Goal: Task Accomplishment & Management: Manage account settings

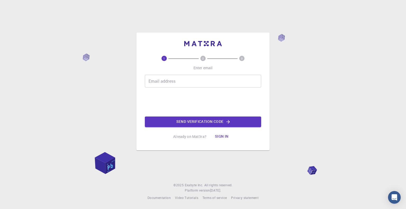
click at [180, 77] on input "Email address" at bounding box center [203, 81] width 116 height 13
click at [180, 81] on input "Email address" at bounding box center [203, 81] width 116 height 13
type input "[EMAIL_ADDRESS][DOMAIN_NAME]"
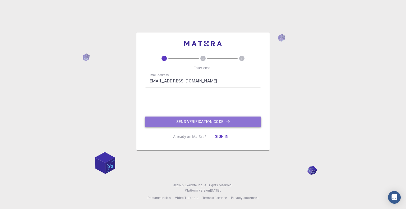
click at [199, 120] on button "Send verification code" at bounding box center [203, 122] width 116 height 11
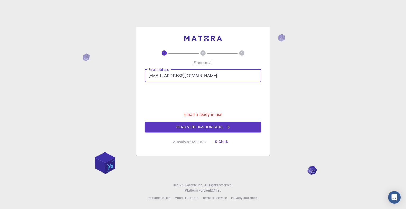
click at [194, 75] on input "[EMAIL_ADDRESS][DOMAIN_NAME]" at bounding box center [203, 75] width 116 height 13
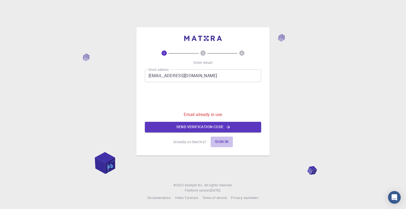
click at [219, 137] on button "Sign in" at bounding box center [222, 142] width 22 height 11
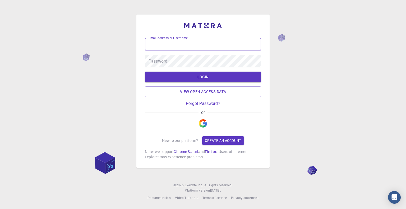
click at [185, 49] on input "Email address or Username" at bounding box center [203, 44] width 116 height 13
type input "[EMAIL_ADDRESS][DOMAIN_NAME]"
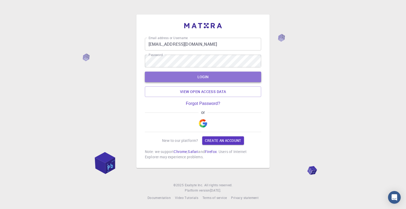
click at [207, 73] on button "LOGIN" at bounding box center [203, 77] width 116 height 11
